Goal: Download file/media

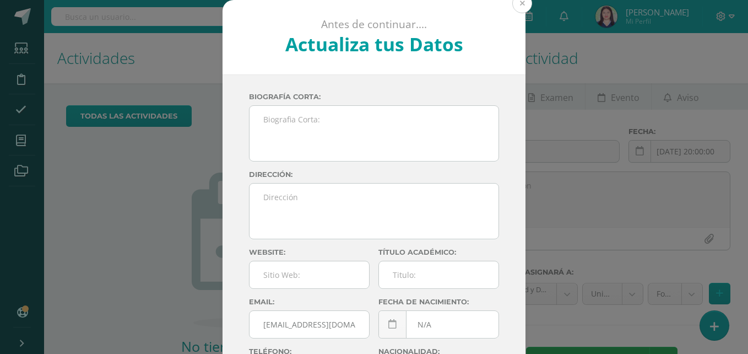
click at [521, 7] on button at bounding box center [523, 3] width 20 height 20
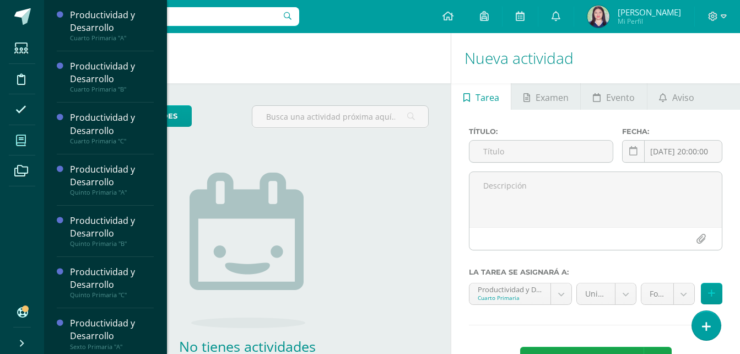
click at [26, 133] on span at bounding box center [21, 140] width 25 height 25
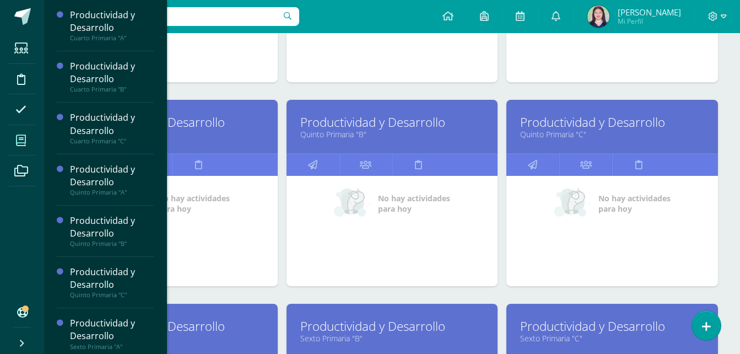
scroll to position [618, 0]
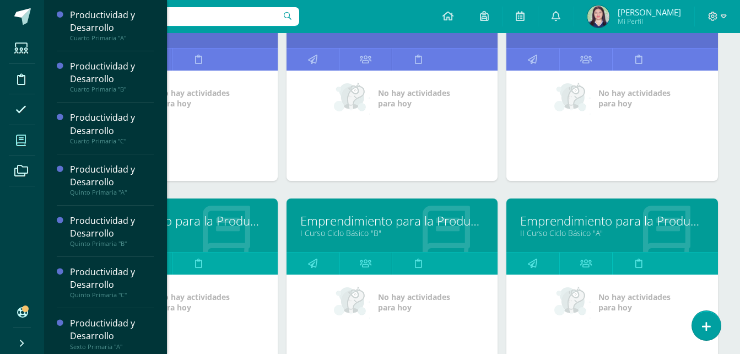
click at [373, 211] on div "Emprendimiento para la Productividad I Curso Ciclo Básico "B"" at bounding box center [393, 224] width 212 height 53
click at [359, 220] on link "Emprendimiento para la Productividad" at bounding box center [392, 220] width 184 height 17
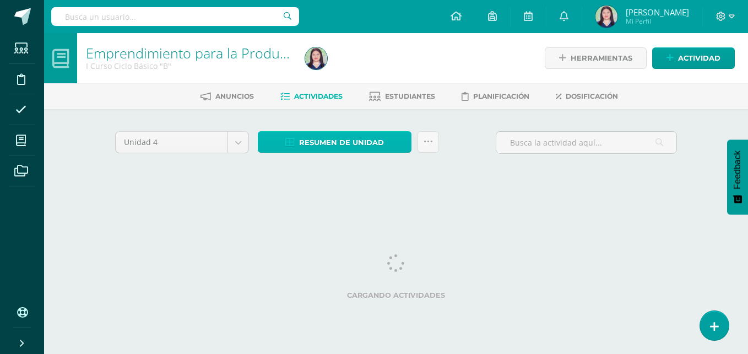
click at [362, 139] on span "Resumen de unidad" at bounding box center [341, 142] width 85 height 20
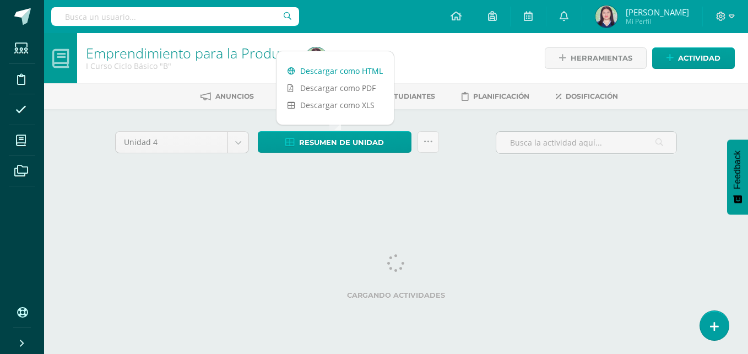
click at [341, 70] on link "Descargar como HTML" at bounding box center [335, 70] width 117 height 17
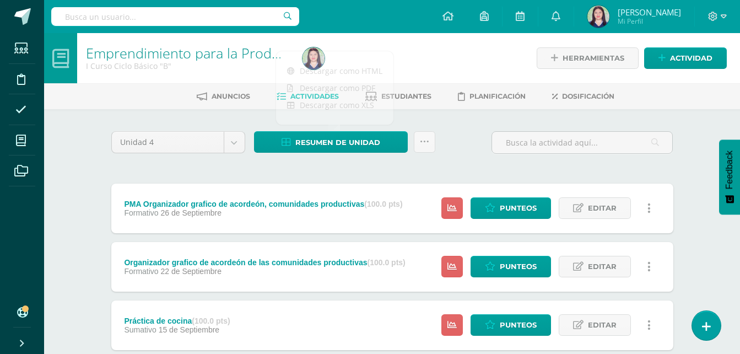
scroll to position [309, 0]
